Goal: Transaction & Acquisition: Subscribe to service/newsletter

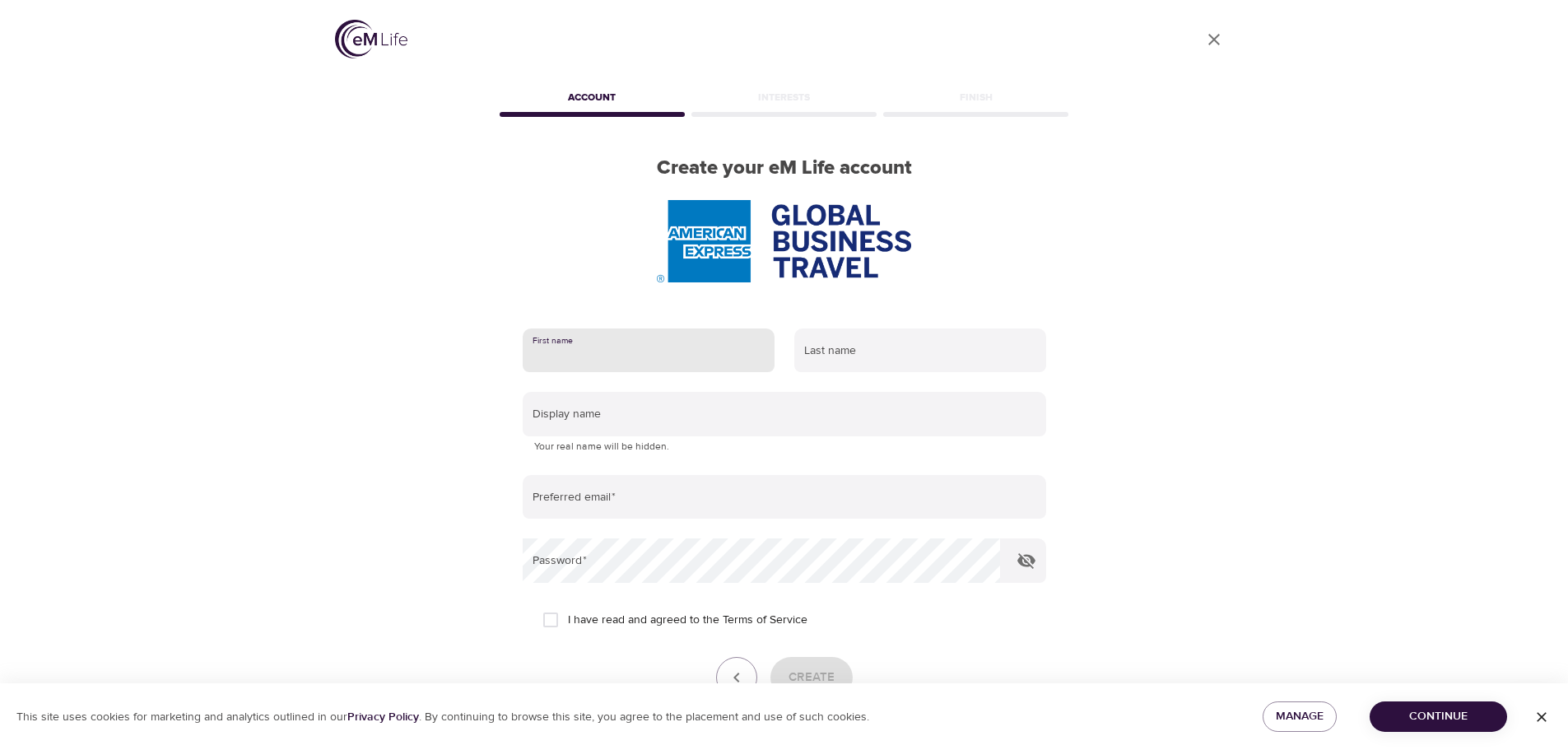
click at [668, 358] on input "text" at bounding box center [648, 351] width 252 height 45
type input "Dara"
type input "Chin"
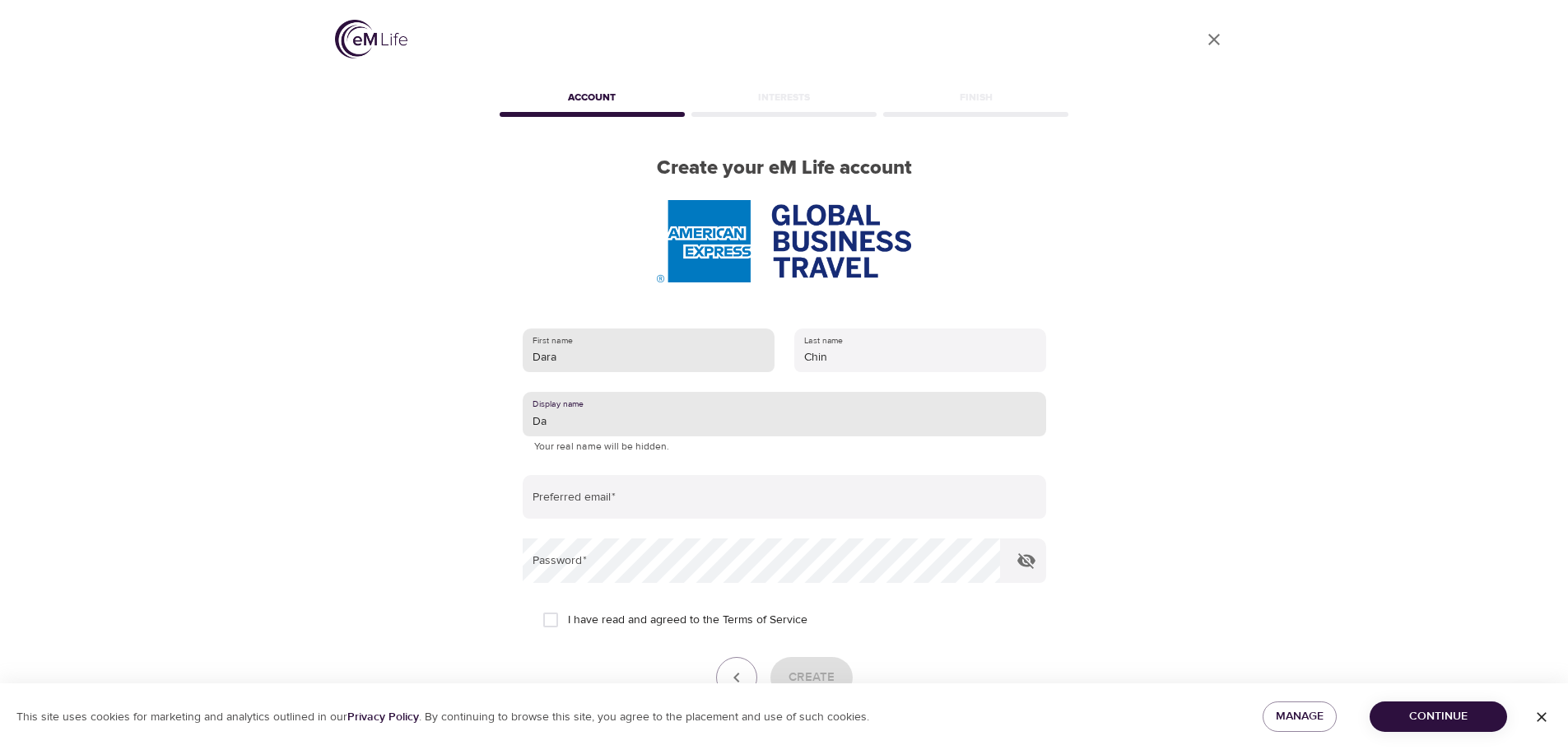
type input "D"
type input "N"
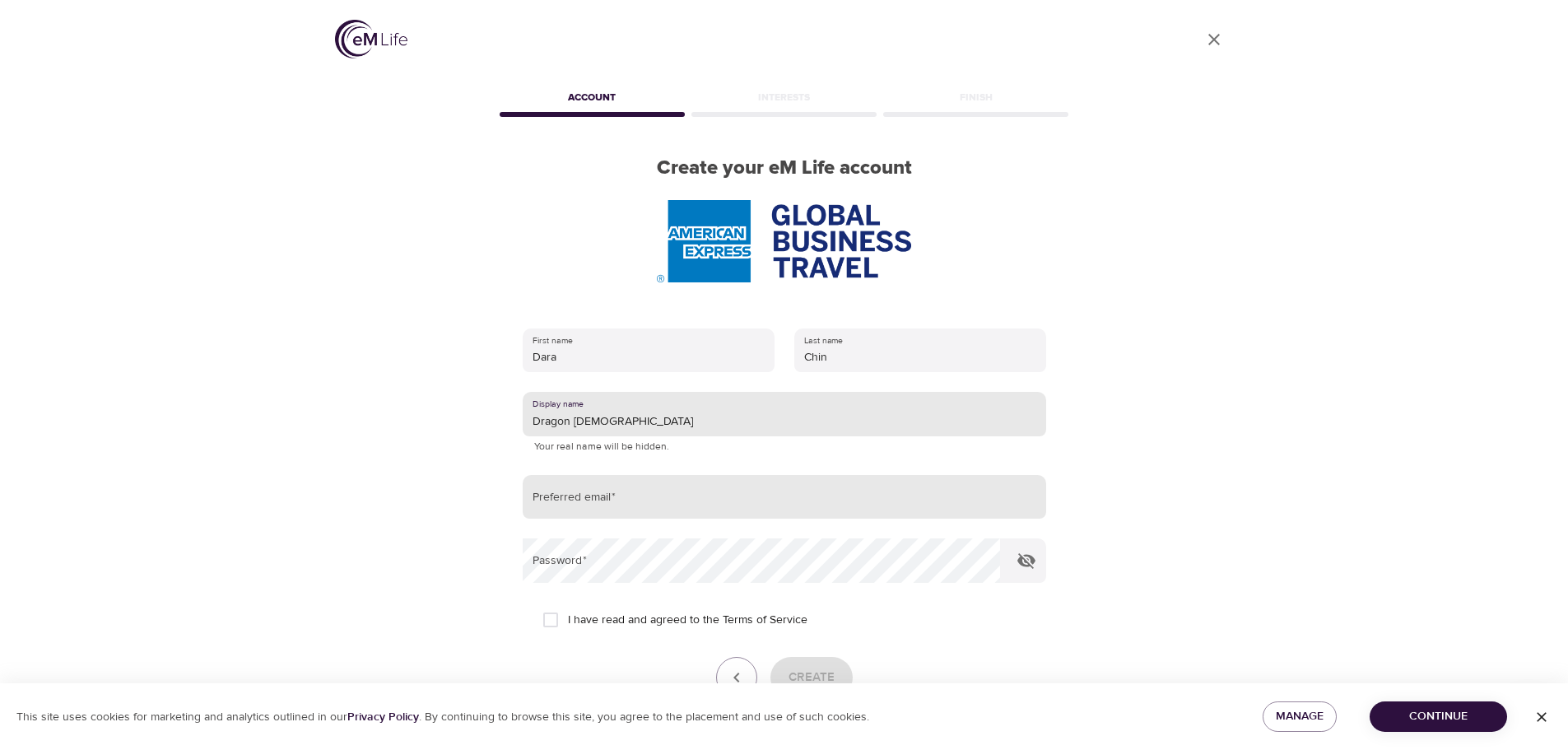
type input "Dragon [DEMOGRAPHIC_DATA]"
click at [647, 496] on input "email" at bounding box center [784, 497] width 523 height 45
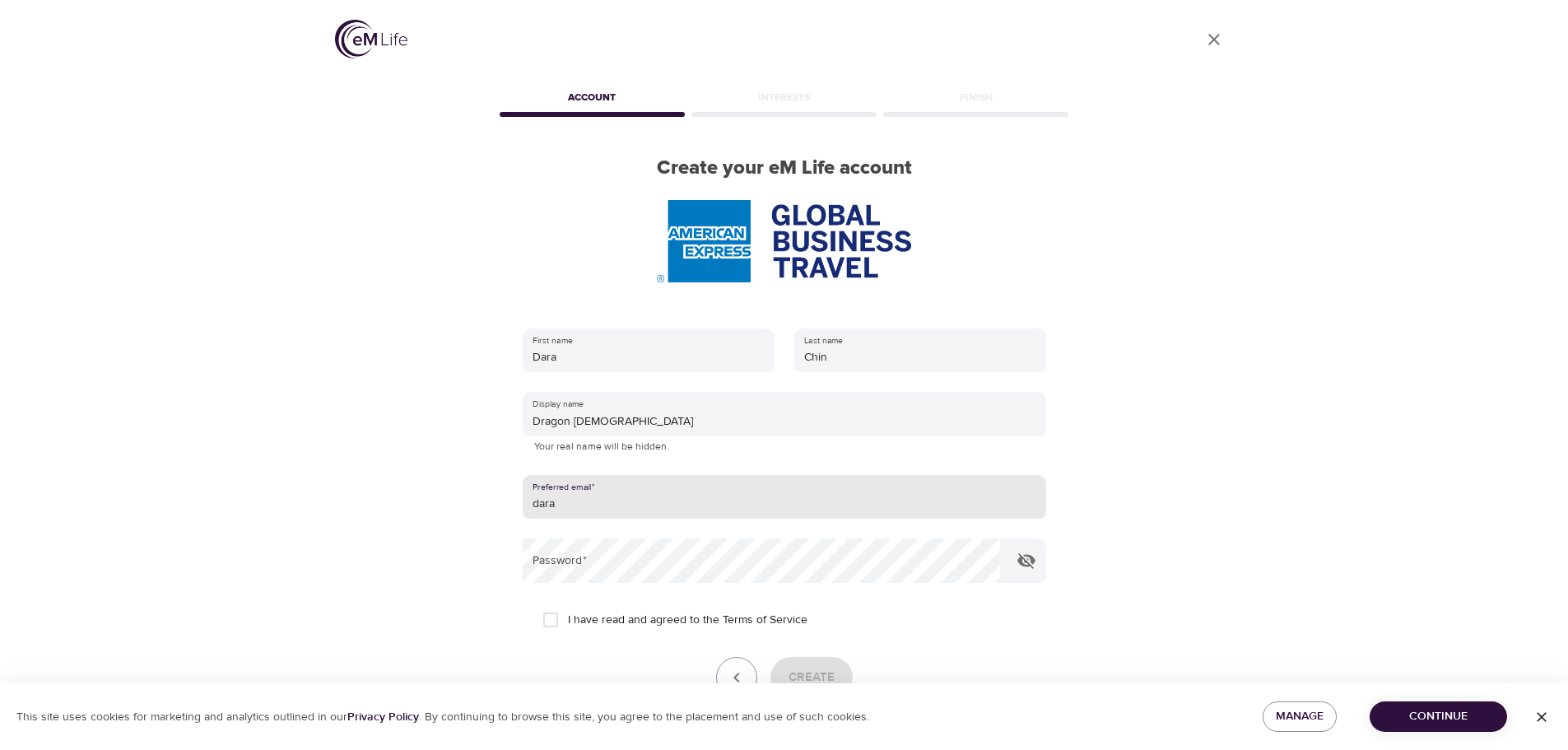
type input "[EMAIL_ADDRESS][DOMAIN_NAME]"
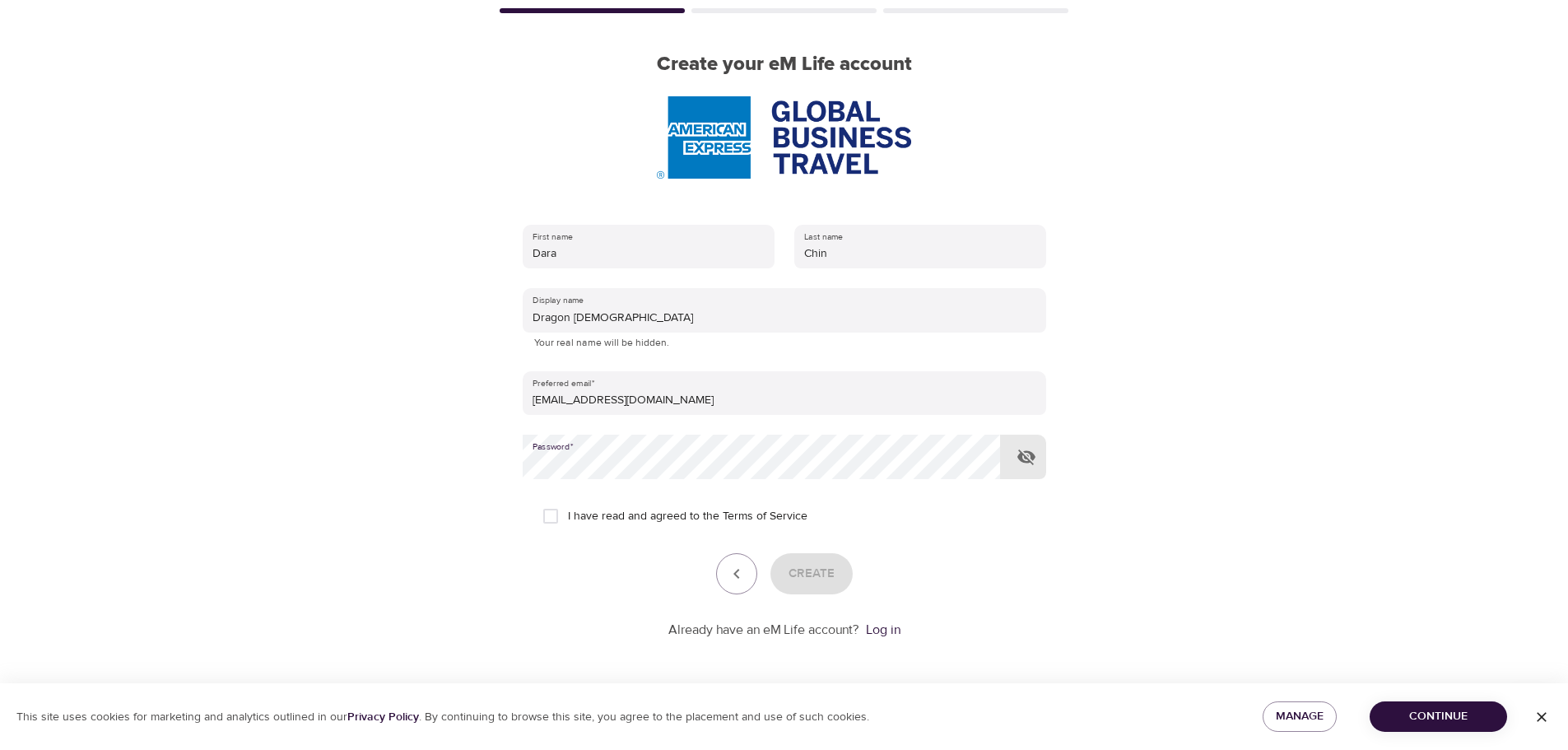
scroll to position [104, 0]
click at [554, 512] on input "I have read and agreed to the Terms of Service" at bounding box center [550, 515] width 35 height 35
checkbox input "true"
click at [838, 576] on button "Create" at bounding box center [811, 572] width 83 height 41
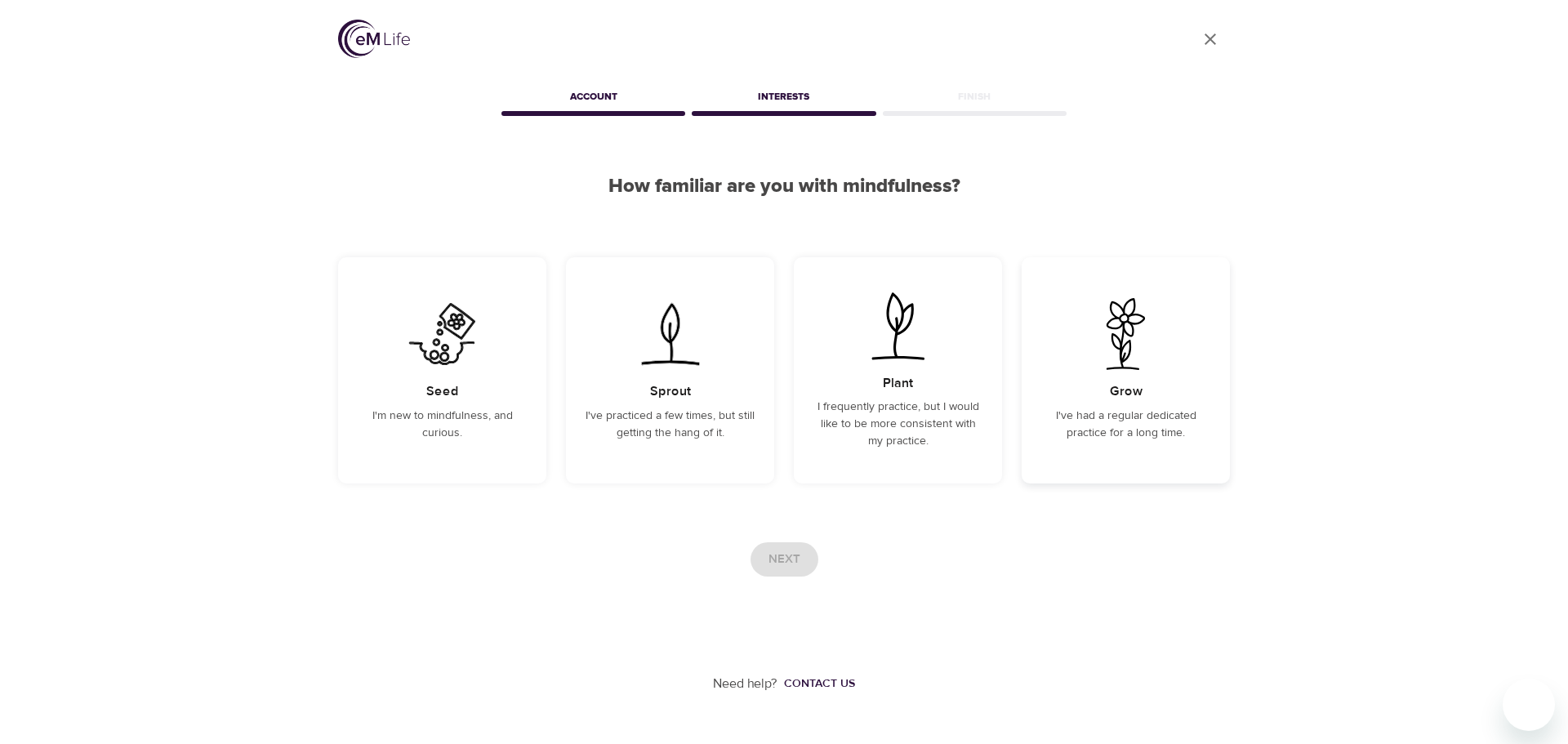
click at [1161, 395] on div "Grow I've had a regular dedicated practice for a long time." at bounding box center [1125, 370] width 208 height 227
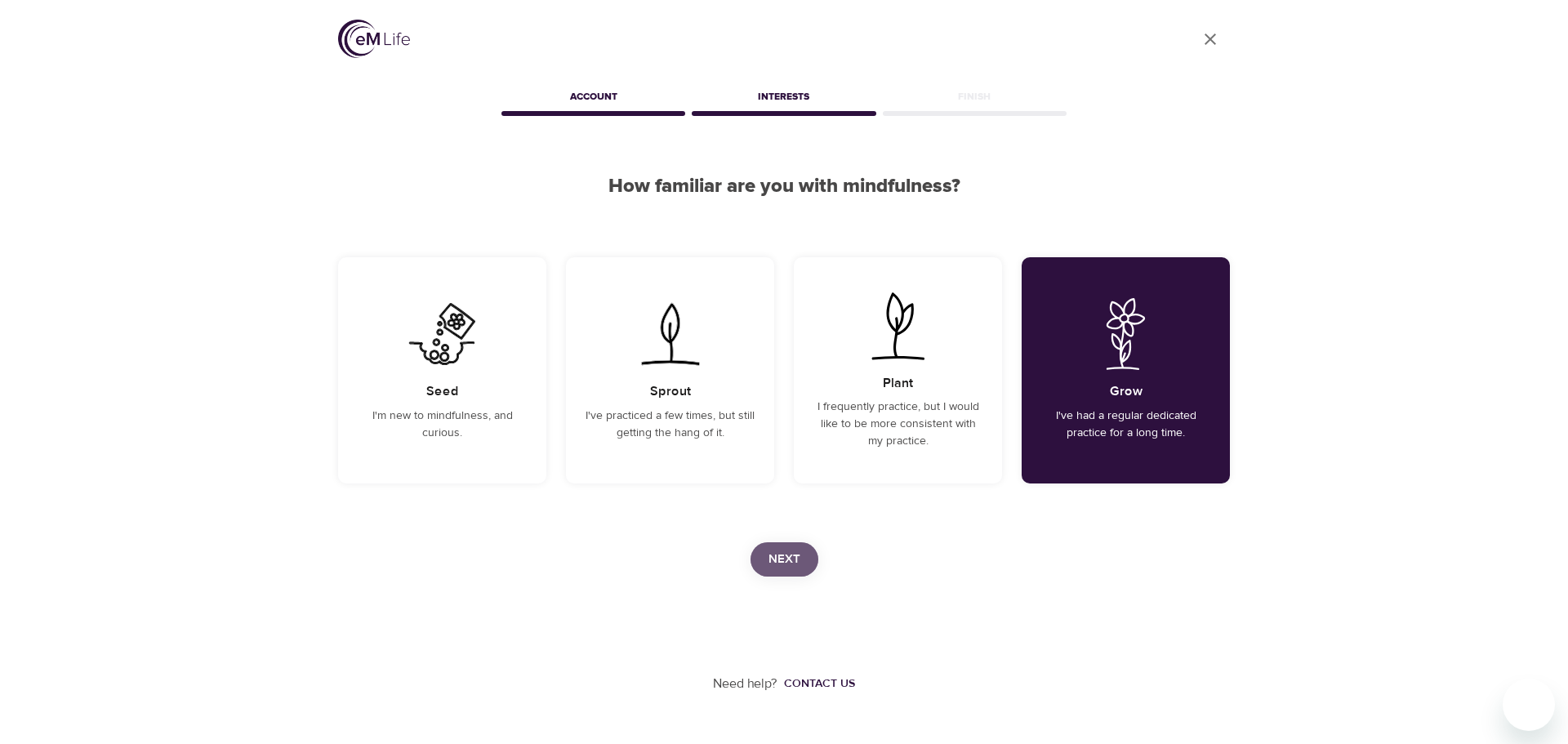
click at [792, 560] on span "Next" at bounding box center [784, 558] width 32 height 21
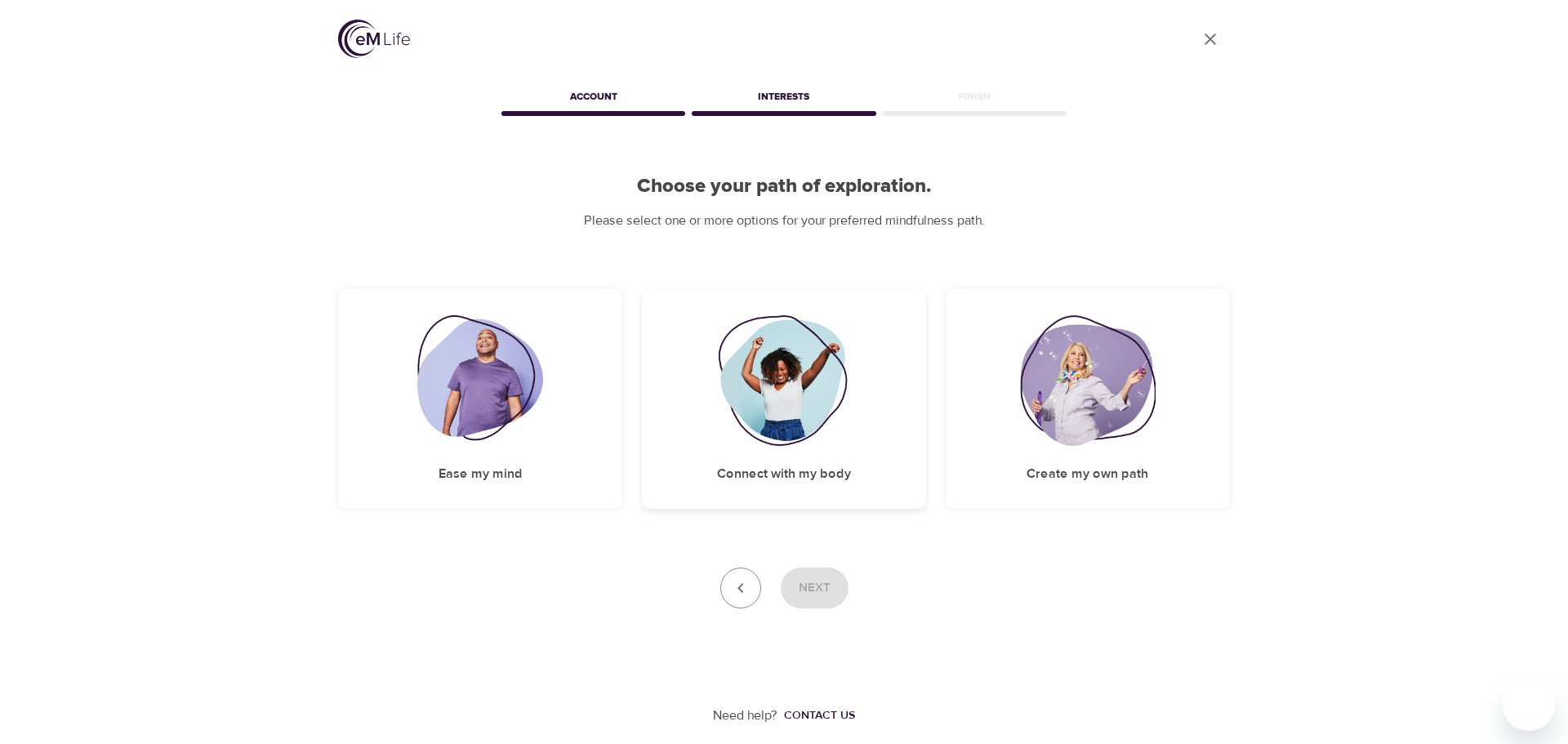
click at [795, 390] on img at bounding box center [784, 380] width 132 height 130
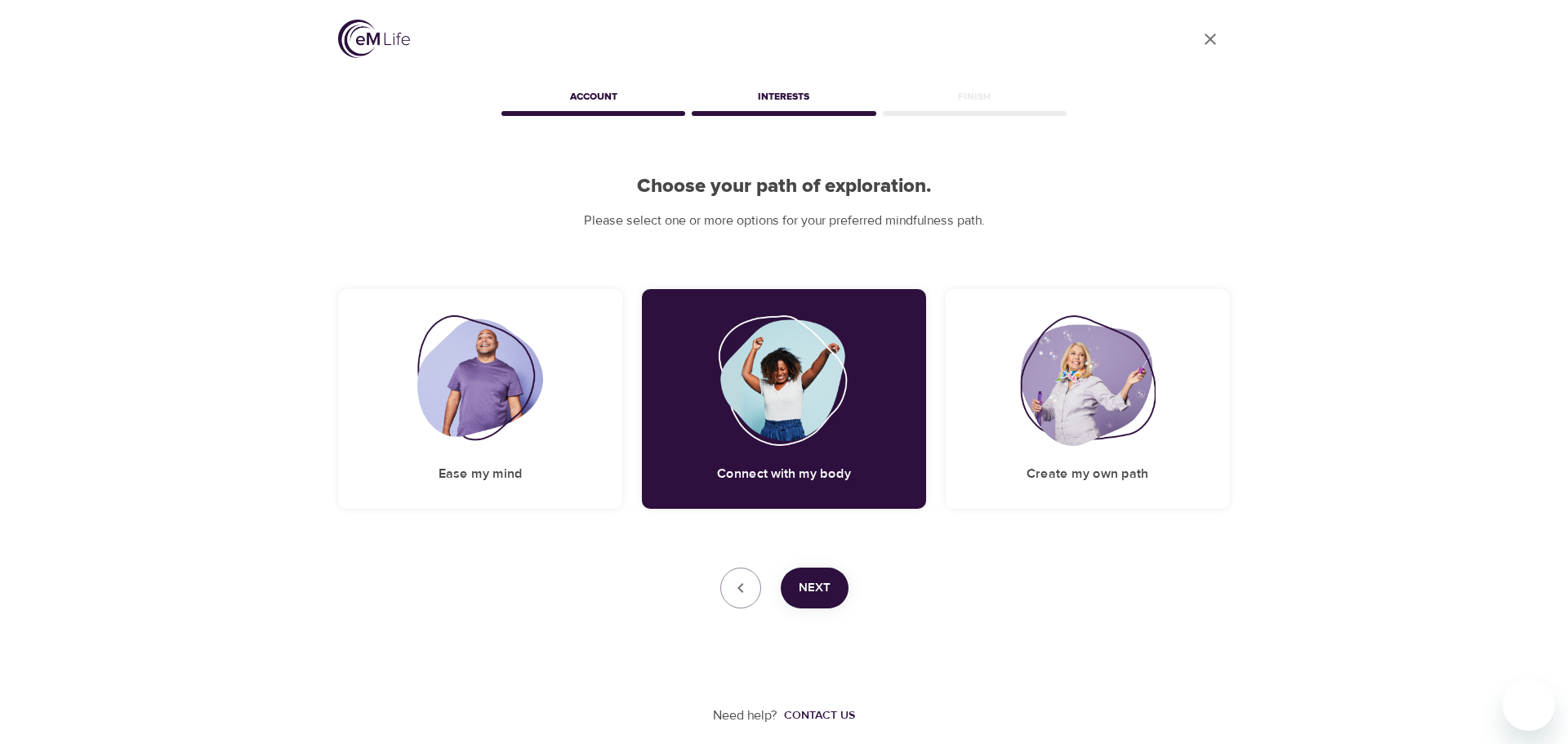
click at [810, 589] on span "Next" at bounding box center [814, 588] width 32 height 21
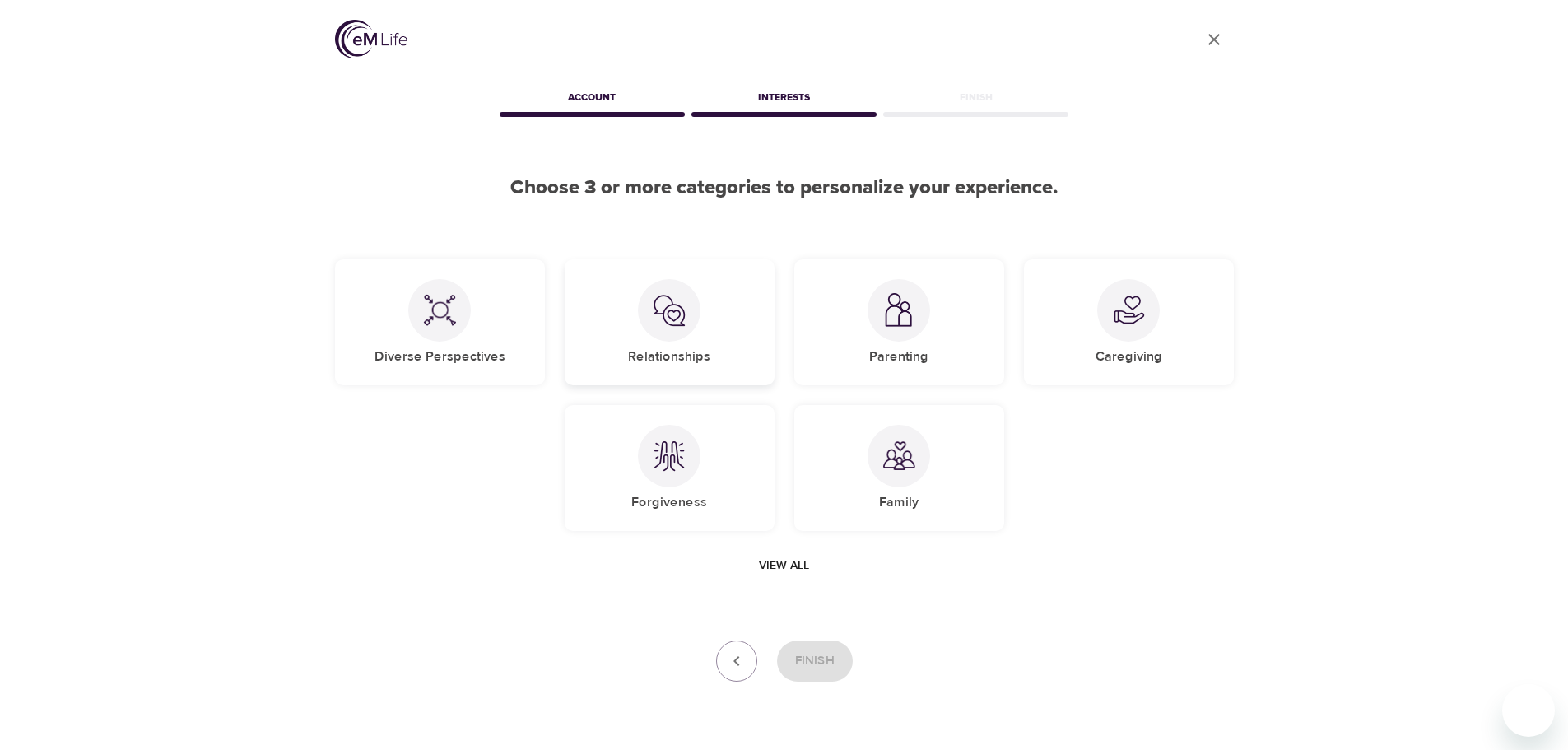
click at [698, 341] on div "Relationships" at bounding box center [669, 322] width 210 height 126
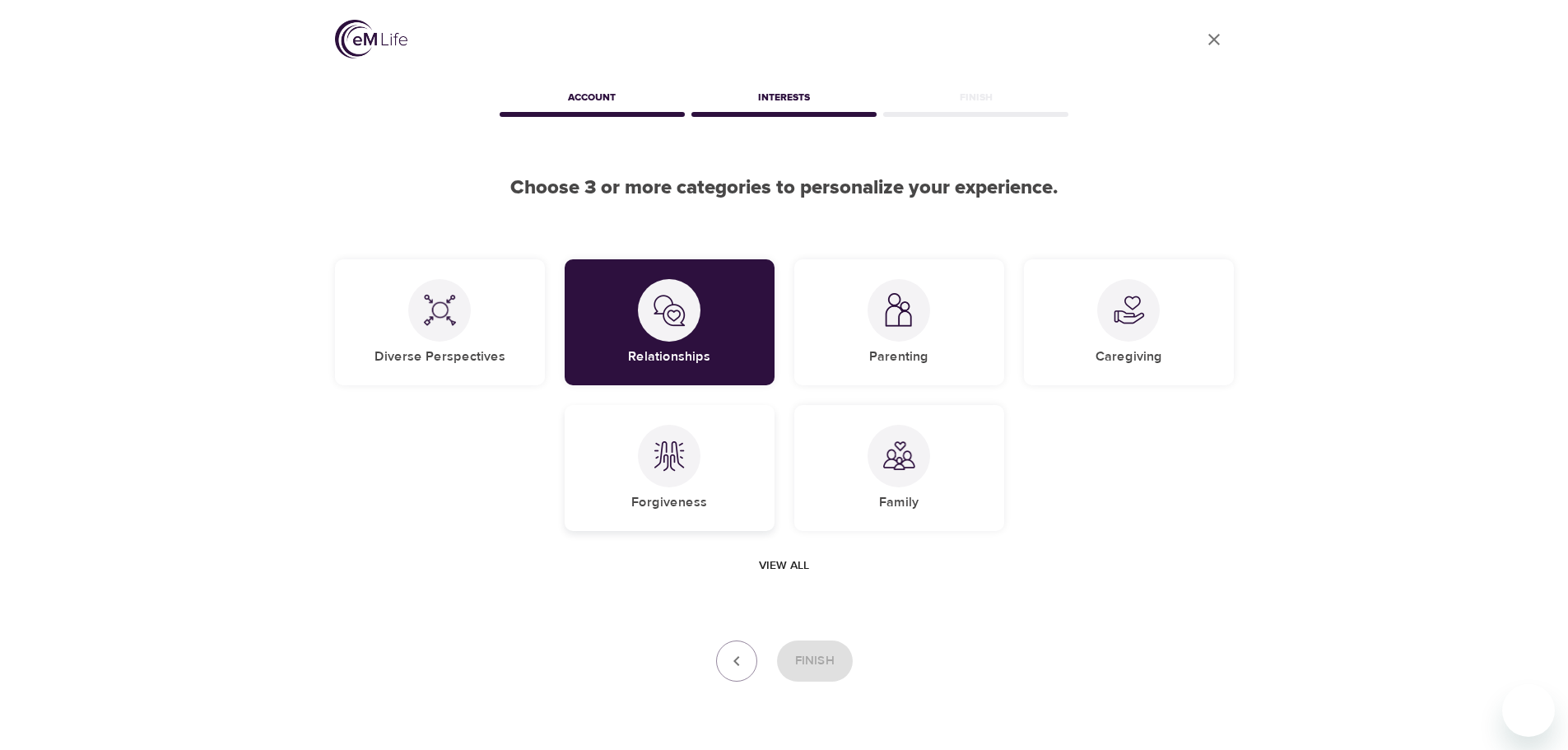
click at [683, 467] on img at bounding box center [669, 456] width 33 height 33
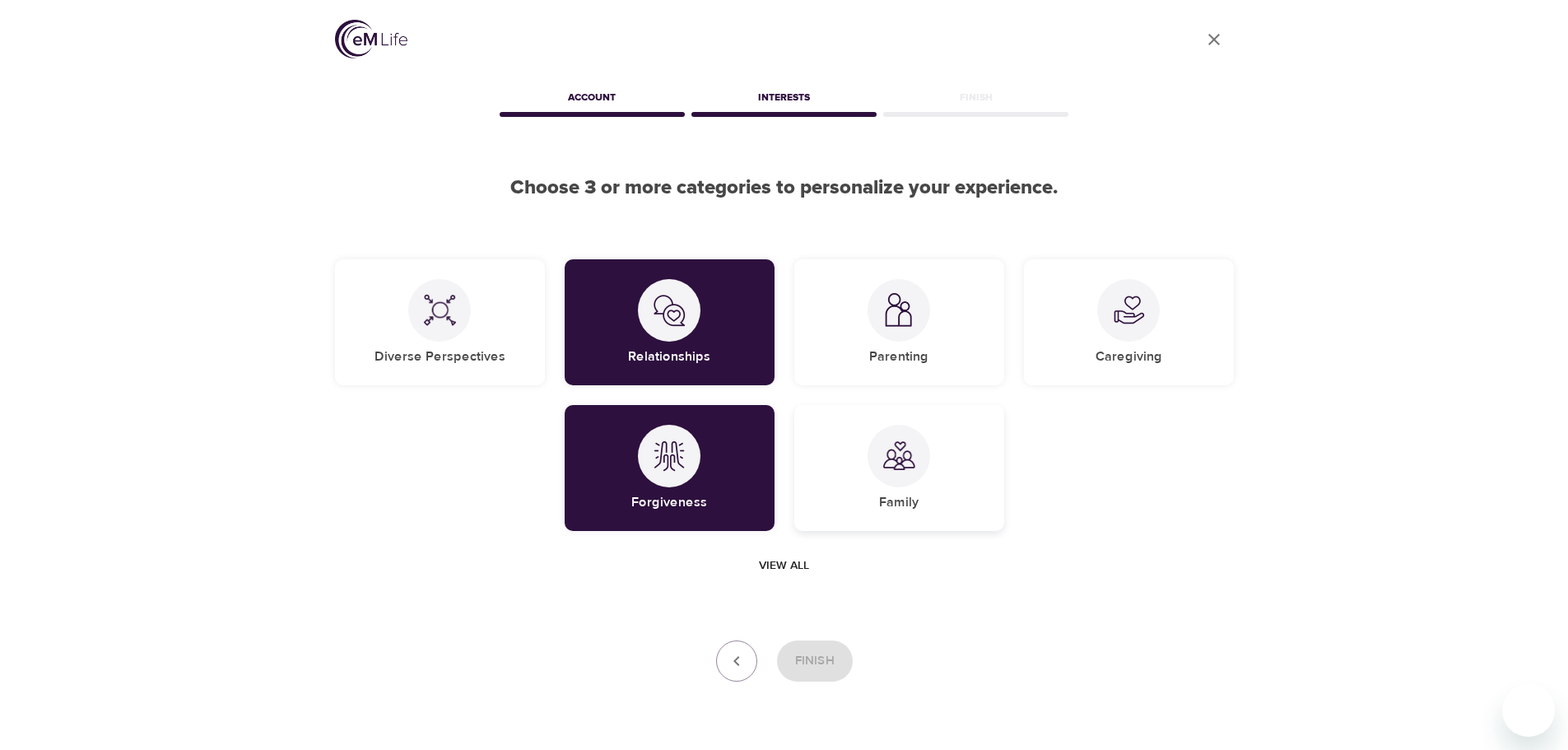
click at [895, 454] on img at bounding box center [898, 456] width 33 height 33
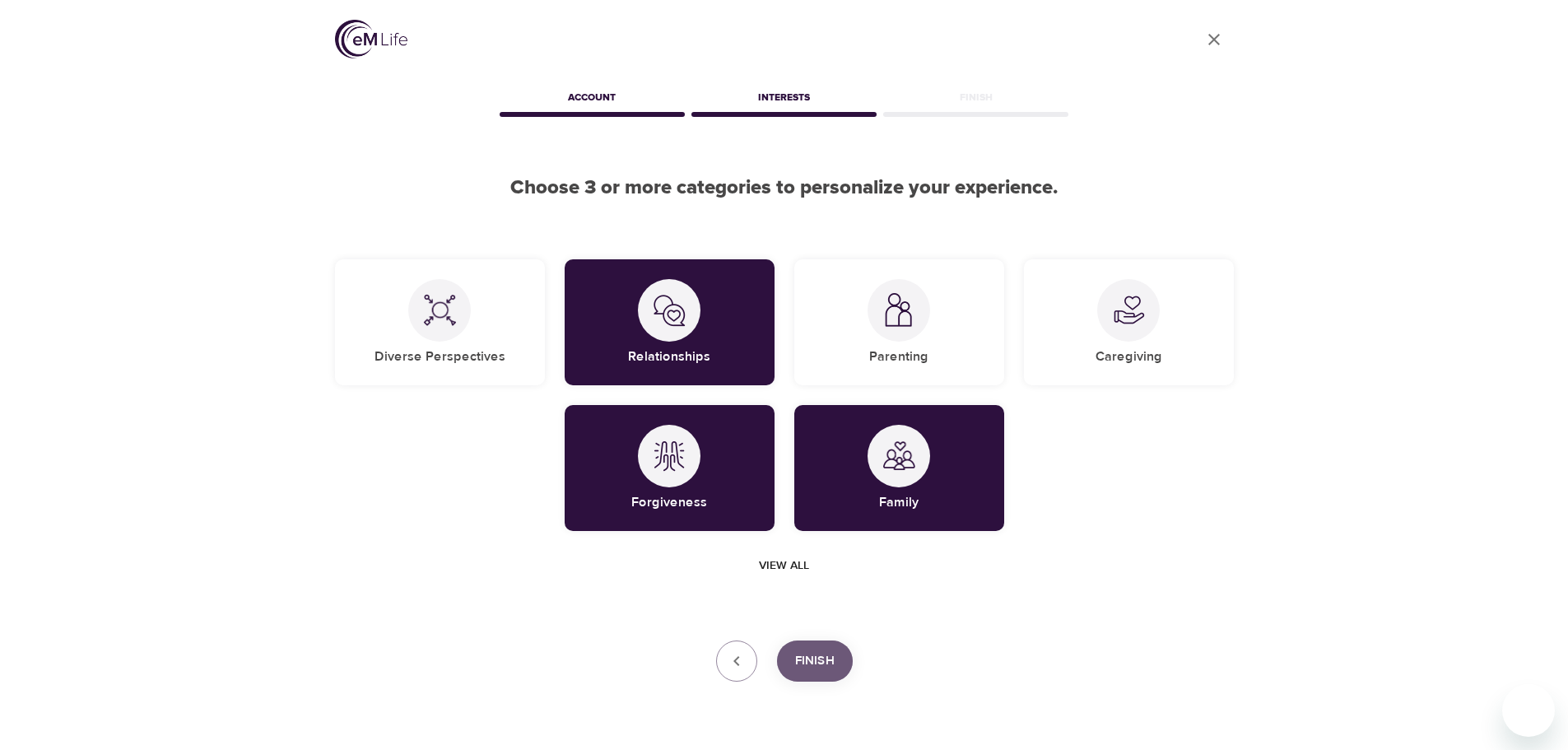
click at [816, 663] on span "Finish" at bounding box center [815, 661] width 40 height 21
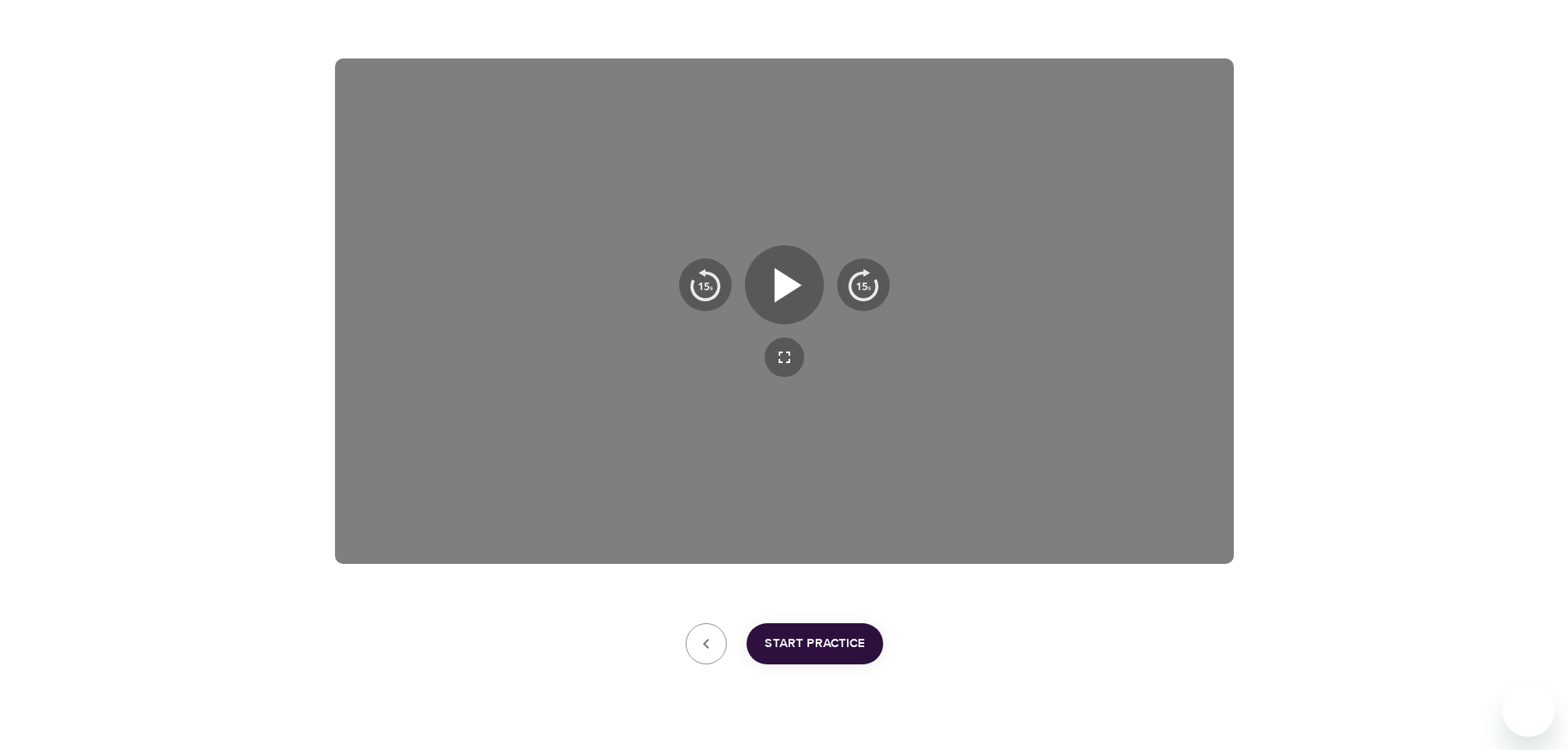
scroll to position [265, 0]
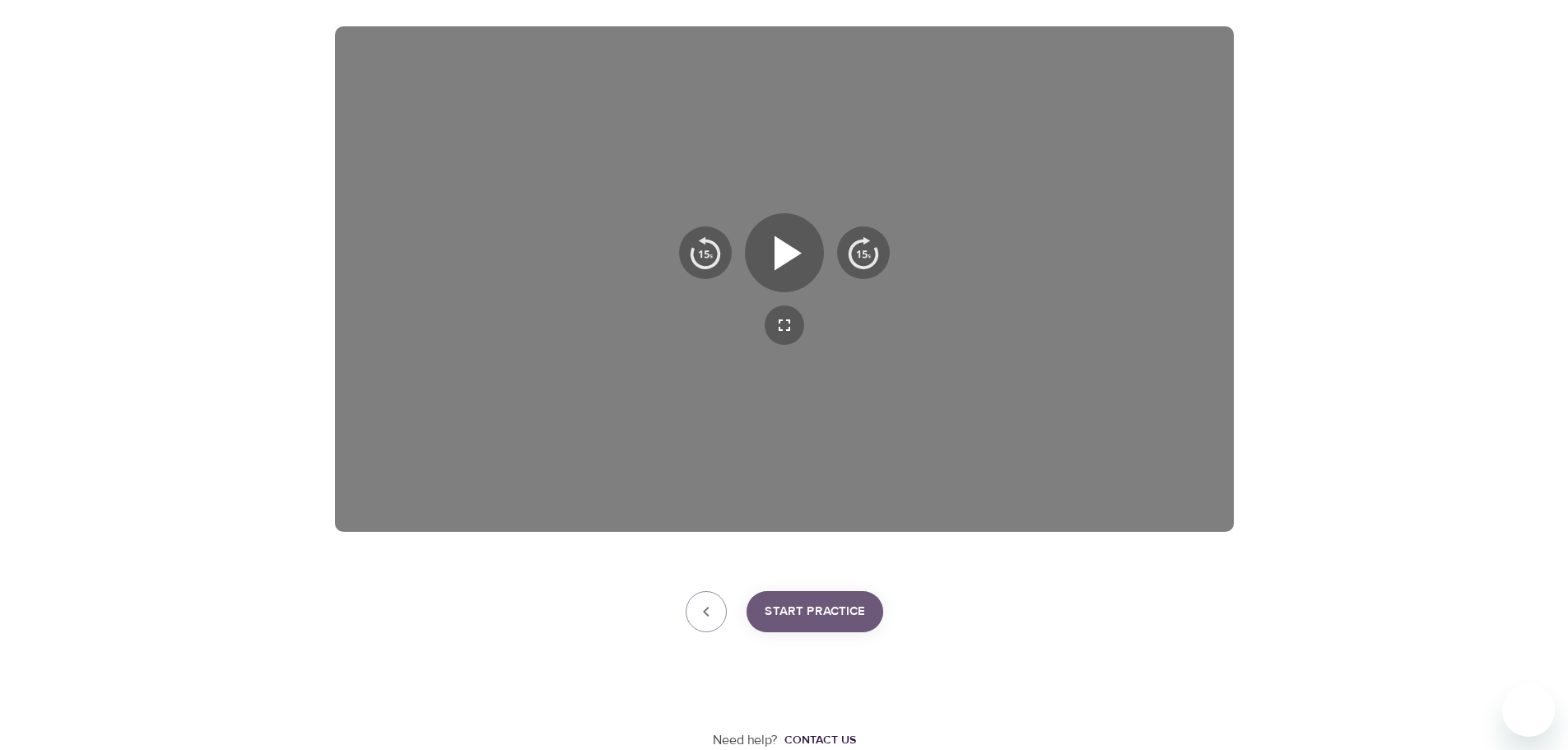
click at [845, 613] on span "Start Practice" at bounding box center [815, 611] width 100 height 21
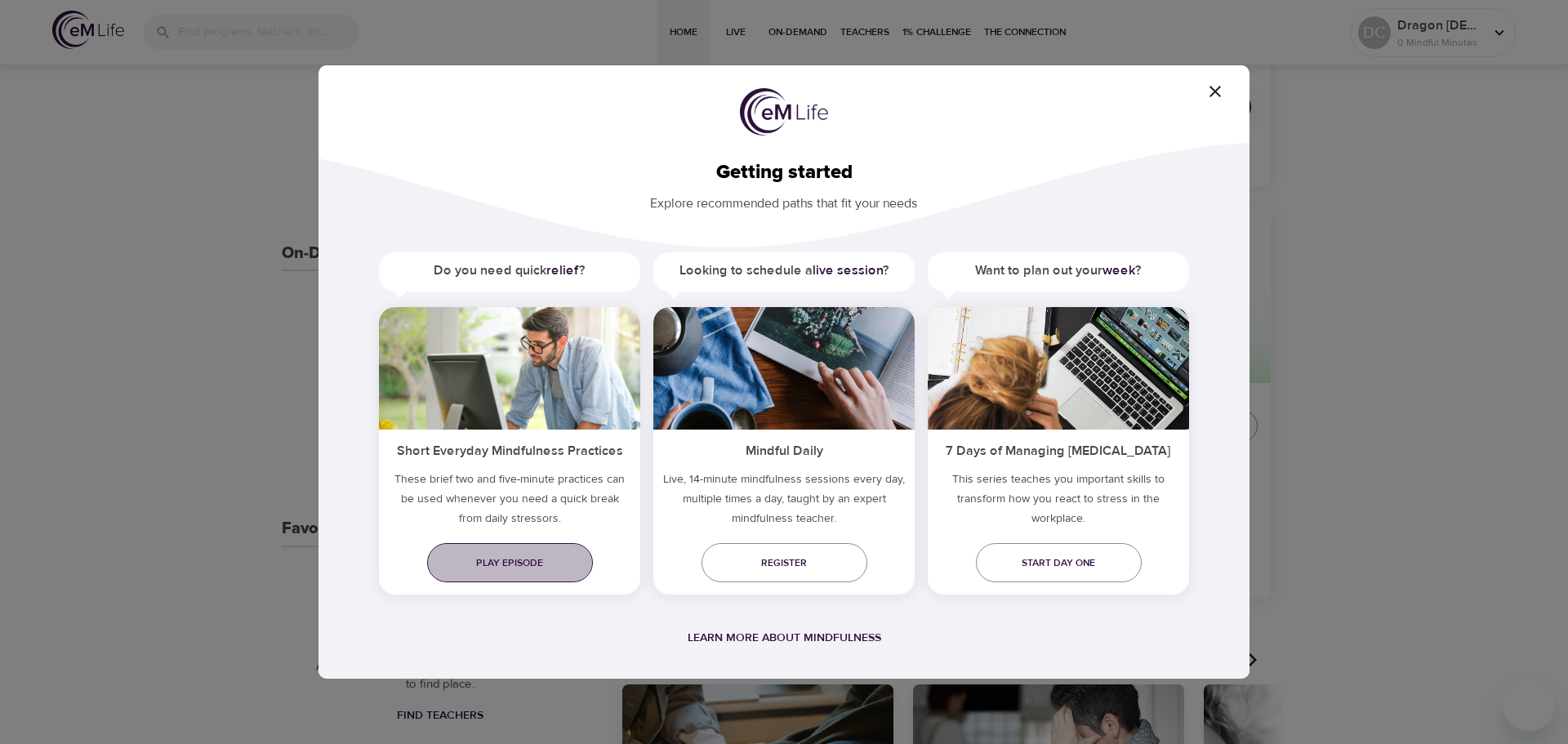
click at [547, 561] on span "Play episode" at bounding box center [510, 563] width 140 height 18
